Goal: Complete application form

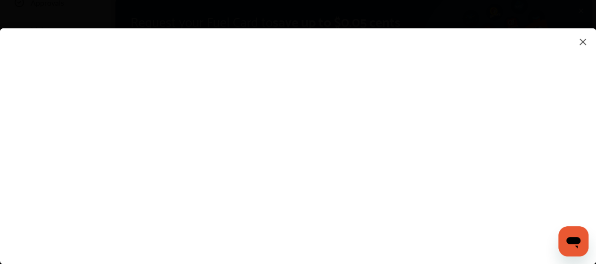
scroll to position [159, 0]
click at [594, 168] on flutter-view at bounding box center [298, 136] width 596 height 216
click at [531, 98] on flutter-view at bounding box center [298, 136] width 596 height 216
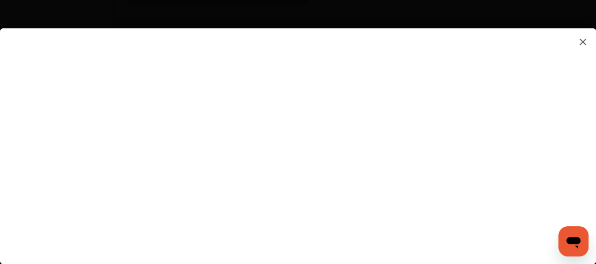
scroll to position [555, 0]
click at [531, 127] on flutter-view at bounding box center [298, 136] width 596 height 216
click at [560, 163] on flutter-view at bounding box center [298, 136] width 596 height 216
click at [267, 60] on flutter-view at bounding box center [298, 136] width 596 height 216
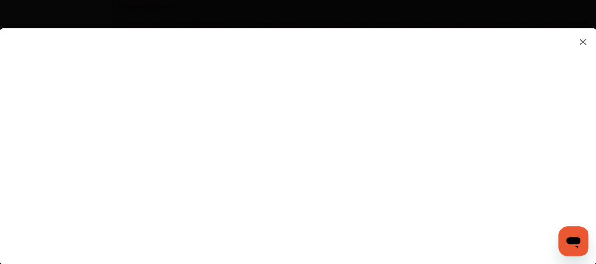
scroll to position [1509, 0]
click at [529, 215] on flutter-view at bounding box center [298, 136] width 596 height 216
click at [371, 190] on flutter-view at bounding box center [298, 136] width 596 height 216
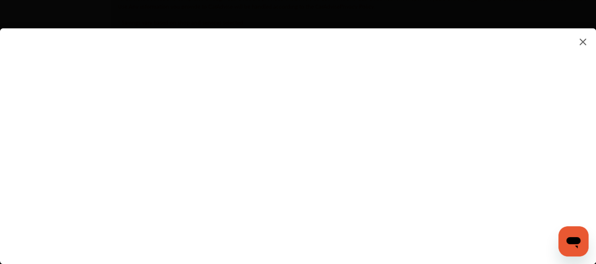
type textarea "**********"
click at [379, 223] on flutter-view "**********" at bounding box center [298, 136] width 596 height 216
click at [586, 226] on flutter-view at bounding box center [298, 136] width 596 height 216
click at [529, 107] on flutter-view at bounding box center [298, 136] width 596 height 216
click at [339, 63] on flutter-view at bounding box center [298, 136] width 596 height 216
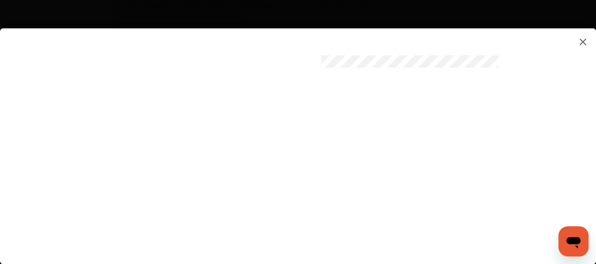
click at [526, 61] on flutter-view at bounding box center [298, 136] width 596 height 216
click at [337, 116] on flutter-view at bounding box center [298, 136] width 596 height 216
click at [316, 224] on flutter-view at bounding box center [298, 136] width 596 height 216
click at [591, 142] on flutter-view at bounding box center [298, 136] width 596 height 216
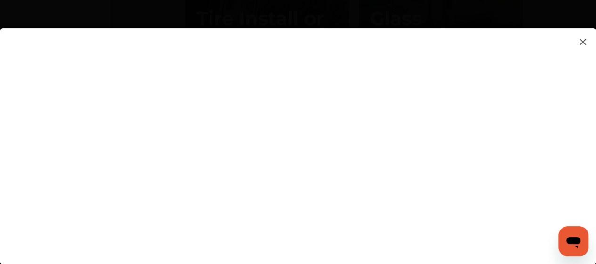
click at [449, 111] on flutter-view at bounding box center [298, 136] width 596 height 216
type input "*********"
click at [433, 211] on flutter-view at bounding box center [298, 136] width 596 height 216
click at [416, 230] on flutter-view at bounding box center [298, 136] width 596 height 216
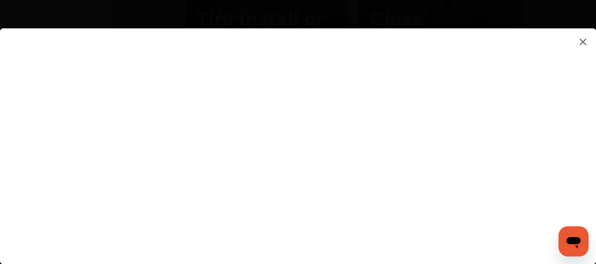
click at [592, 202] on flutter-view at bounding box center [298, 136] width 596 height 216
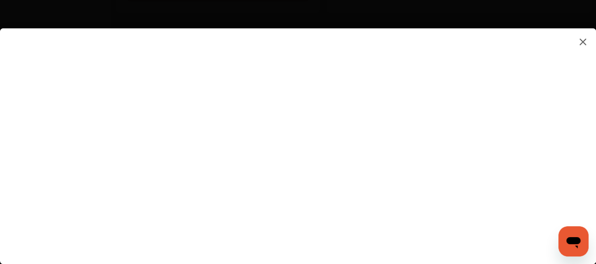
click at [530, 56] on flutter-view at bounding box center [298, 136] width 596 height 216
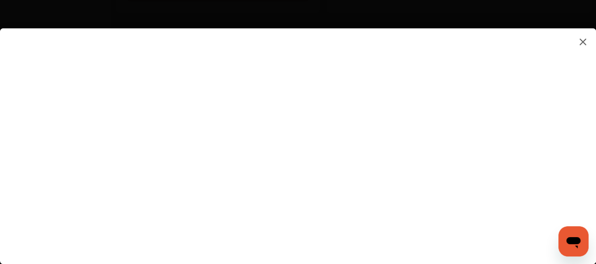
click at [530, 67] on flutter-view at bounding box center [298, 136] width 596 height 216
click at [375, 169] on flutter-view at bounding box center [298, 136] width 596 height 216
type input "**********"
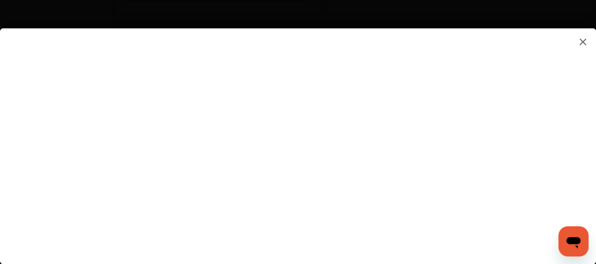
type input "**********"
click at [595, 206] on flutter-view at bounding box center [298, 136] width 596 height 216
click at [422, 212] on flutter-view at bounding box center [298, 136] width 596 height 216
click at [567, 263] on html "**********" at bounding box center [298, 132] width 596 height 264
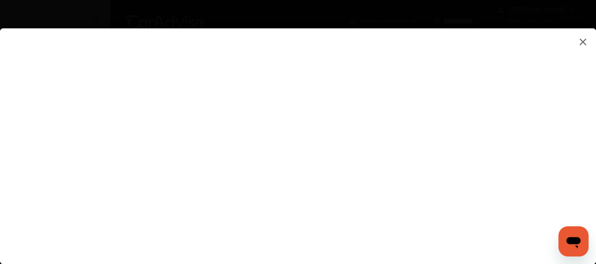
click at [245, 38] on flutter-view at bounding box center [298, 136] width 596 height 216
